Goal: Information Seeking & Learning: Learn about a topic

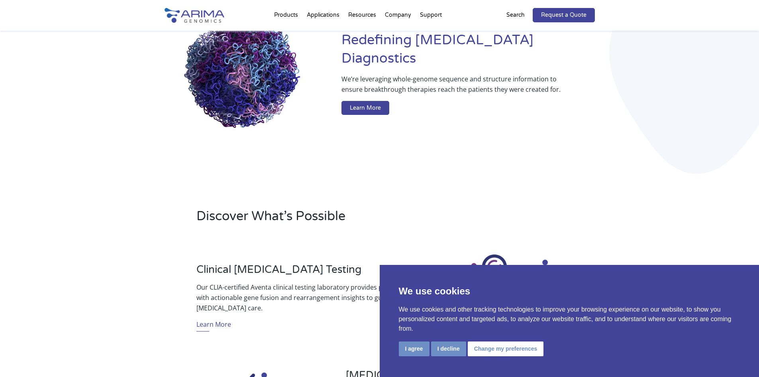
scroll to position [96, 0]
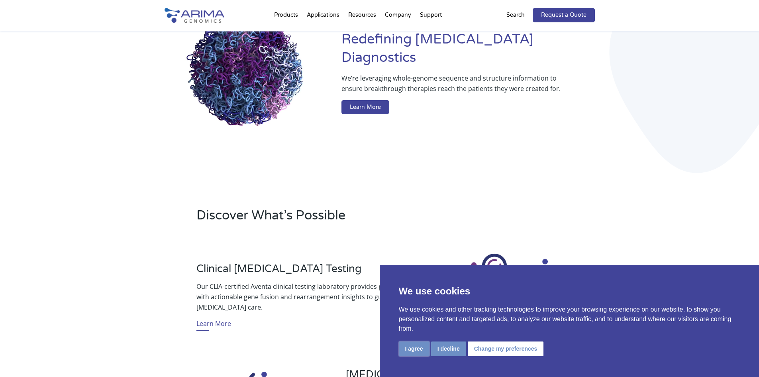
click at [405, 351] on button "I agree" at bounding box center [414, 348] width 31 height 15
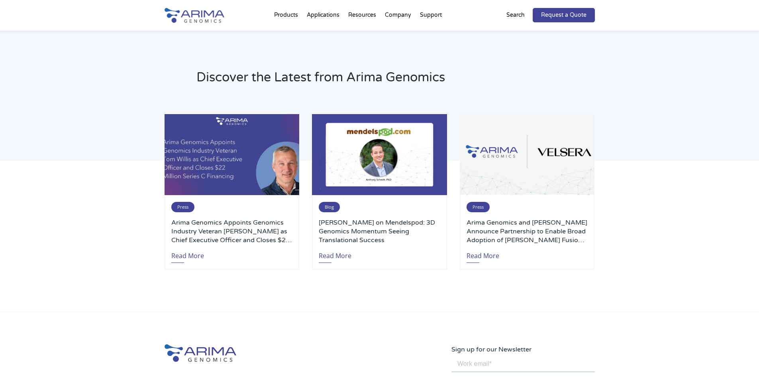
scroll to position [1658, 0]
click at [186, 257] on link "Read More" at bounding box center [187, 254] width 33 height 18
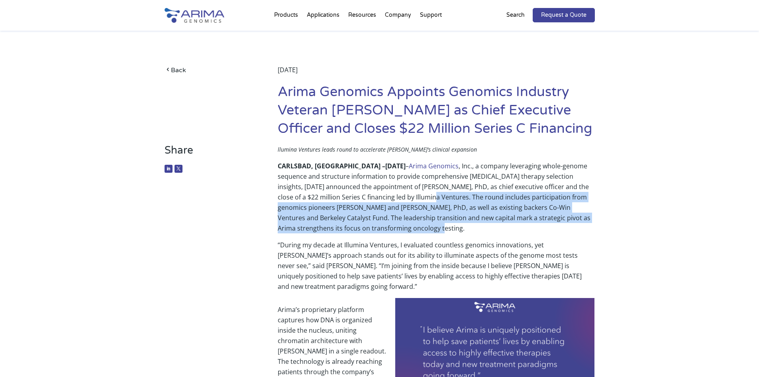
drag, startPoint x: 382, startPoint y: 196, endPoint x: 391, endPoint y: 226, distance: 31.1
click at [391, 226] on p "CARLSBAD, [GEOGRAPHIC_DATA] – [DATE] – Arima Genomics , Inc., a company leverag…" at bounding box center [436, 200] width 317 height 79
